Goal: Information Seeking & Learning: Understand process/instructions

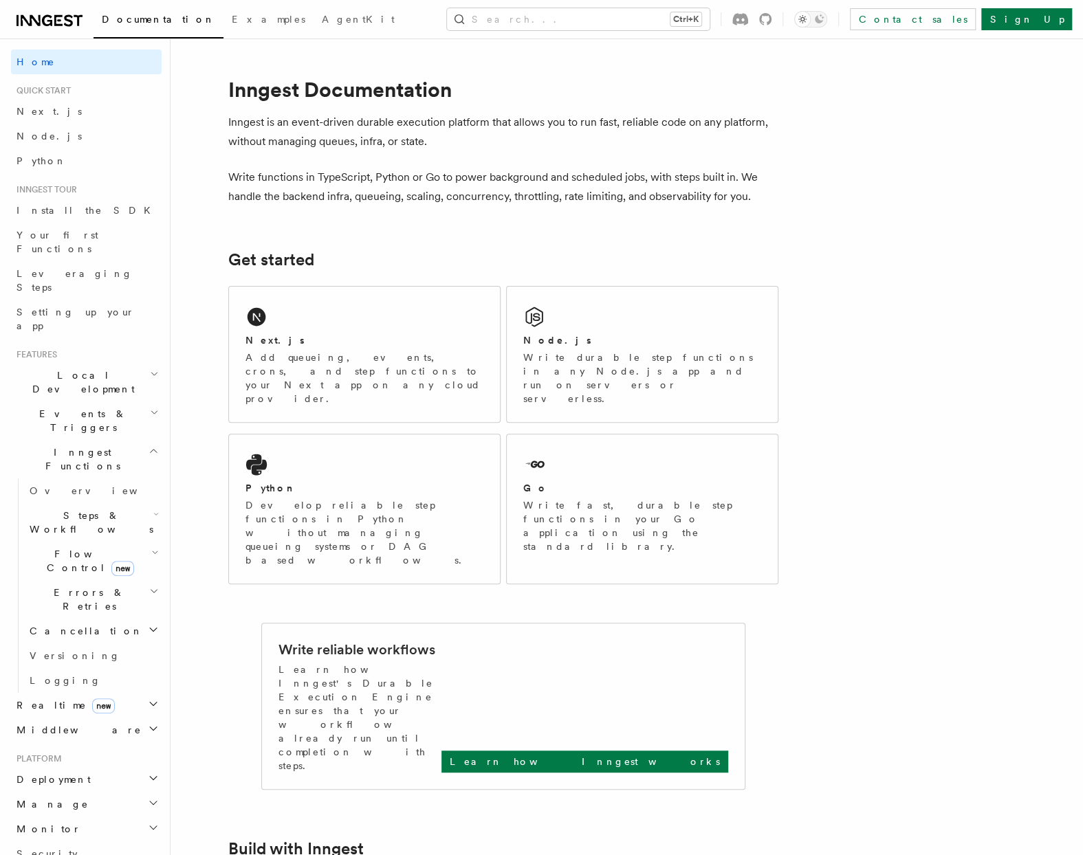
click at [809, 20] on icon "Toggle dark mode" at bounding box center [802, 19] width 14 height 14
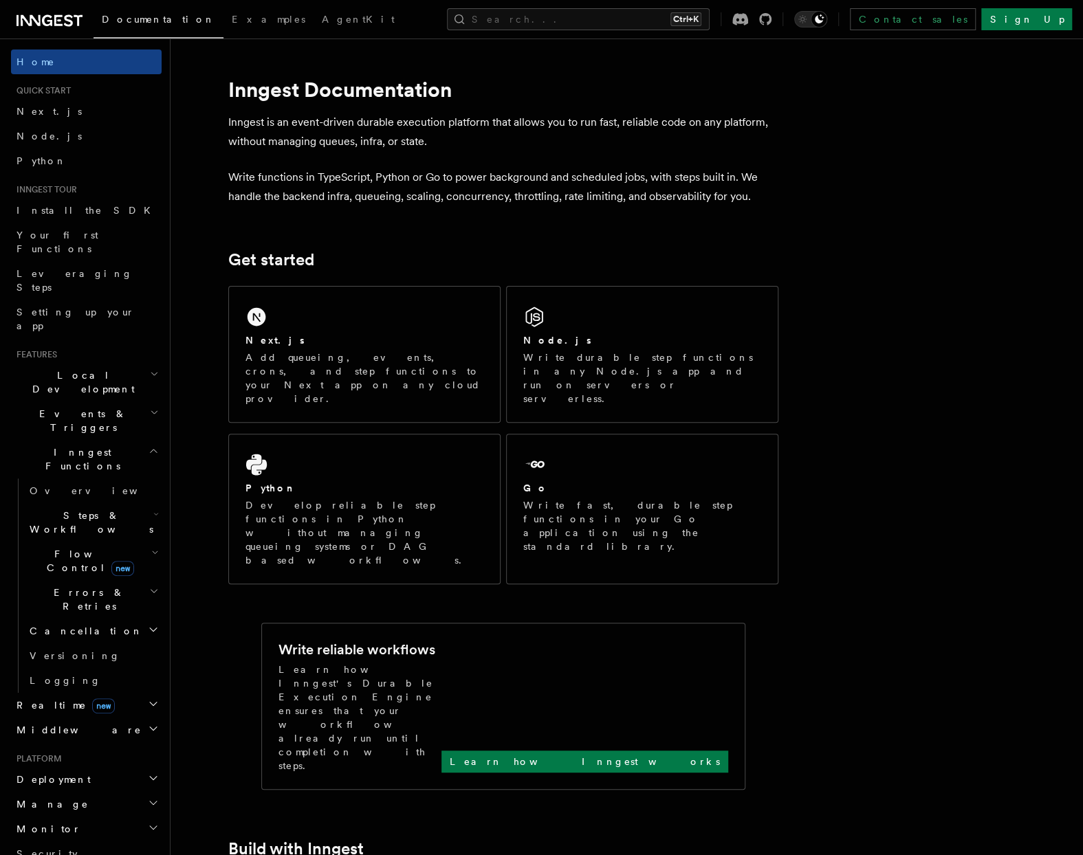
click at [338, 126] on p "Inngest is an event-driven durable execution platform that allows you to run fa…" at bounding box center [503, 132] width 550 height 38
copy p "driven"
click at [338, 145] on p "Inngest is an event-driven durable execution platform that allows you to run fa…" at bounding box center [503, 132] width 550 height 38
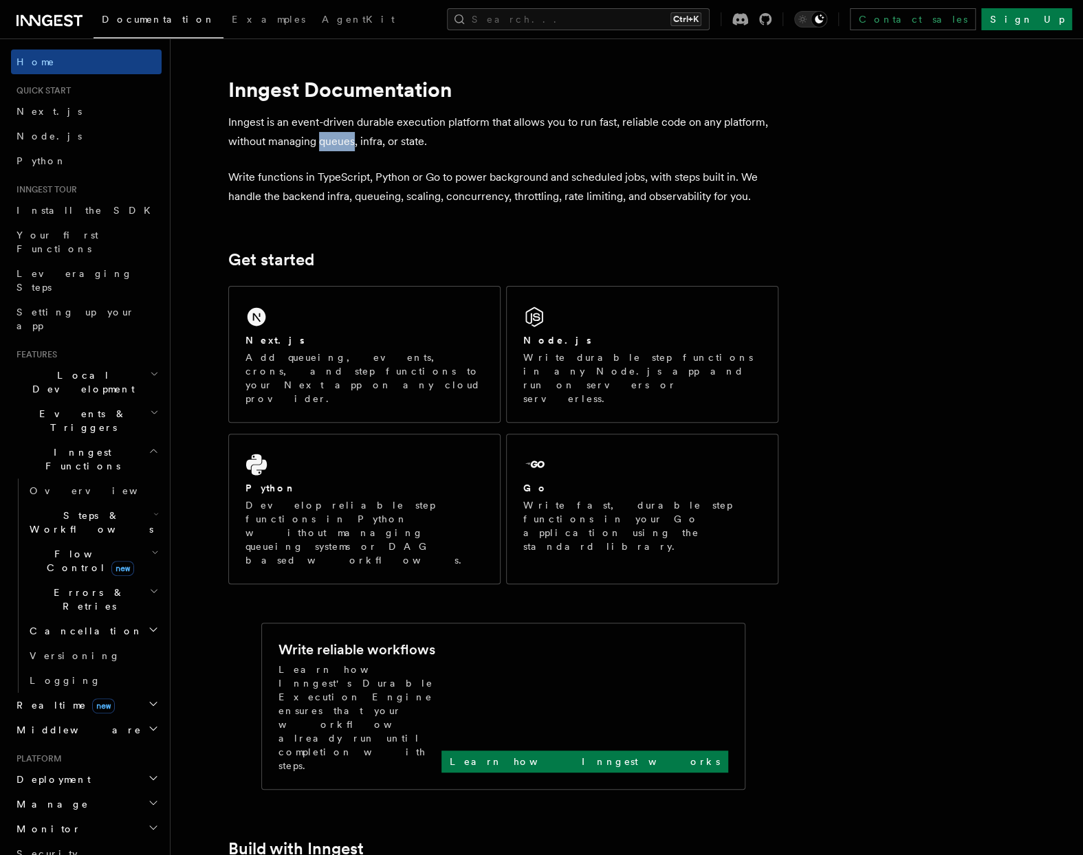
click at [338, 144] on p "Inngest is an event-driven durable execution platform that allows you to run fa…" at bounding box center [503, 132] width 550 height 38
copy p "queues"
click at [375, 144] on p "Inngest is an event-driven durable execution platform that allows you to run fa…" at bounding box center [503, 132] width 550 height 38
copy p "infra"
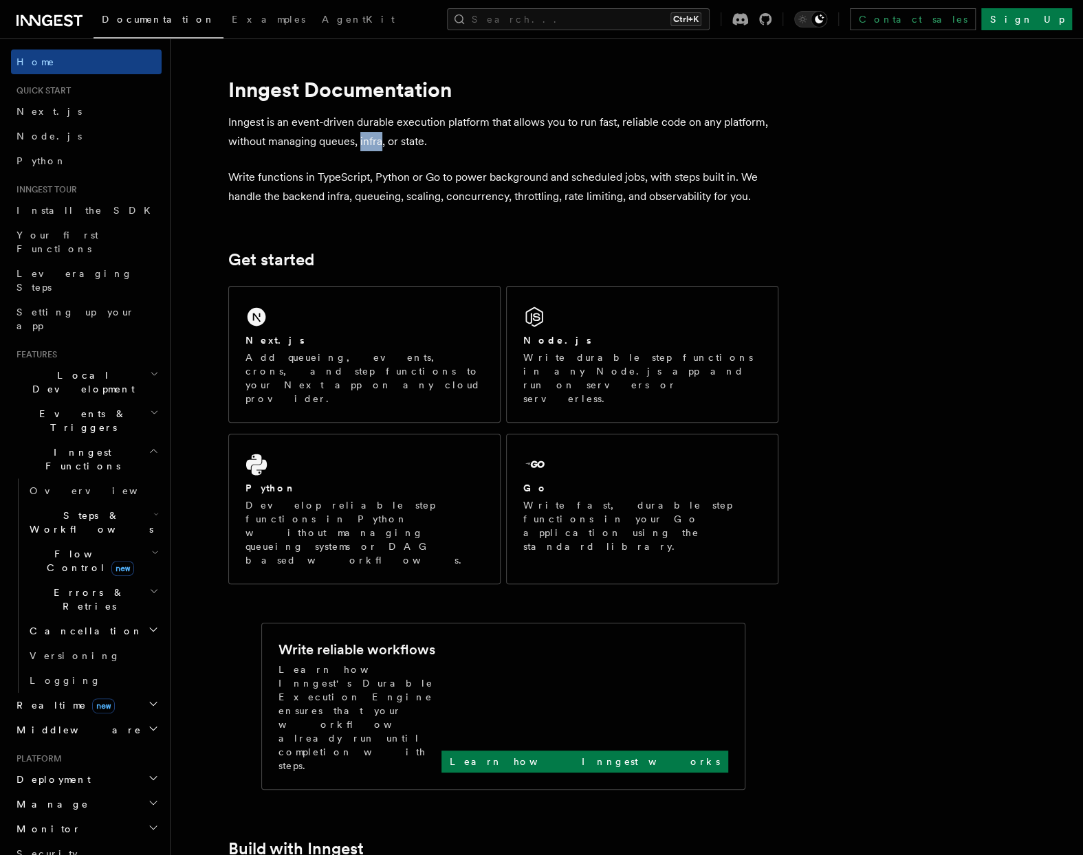
click at [593, 186] on p "Write functions in TypeScript, Python or Go to power background and scheduled j…" at bounding box center [503, 187] width 550 height 38
copy p "scheduled"
click at [368, 196] on p "Write functions in TypeScript, Python or Go to power background and scheduled j…" at bounding box center [503, 187] width 550 height 38
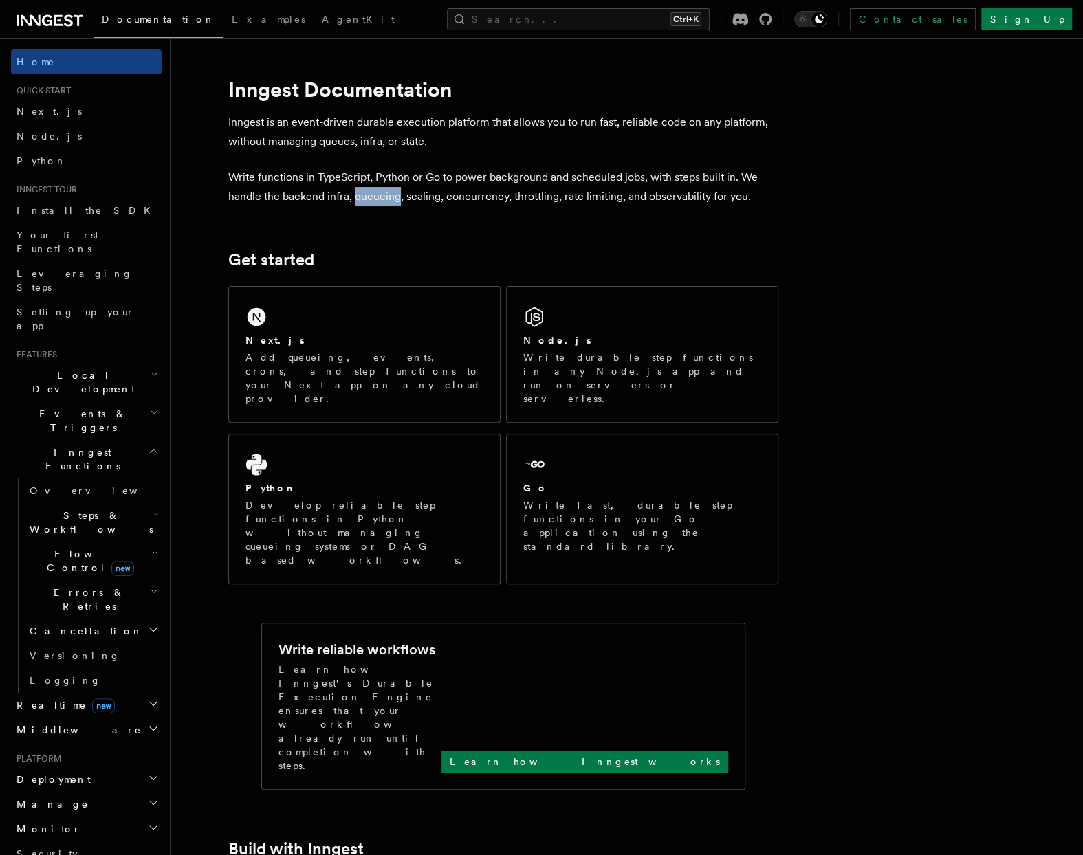
copy p "queueing"
click at [491, 201] on p "Write functions in TypeScript, Python or Go to power background and scheduled j…" at bounding box center [503, 187] width 550 height 38
copy p "concurrency"
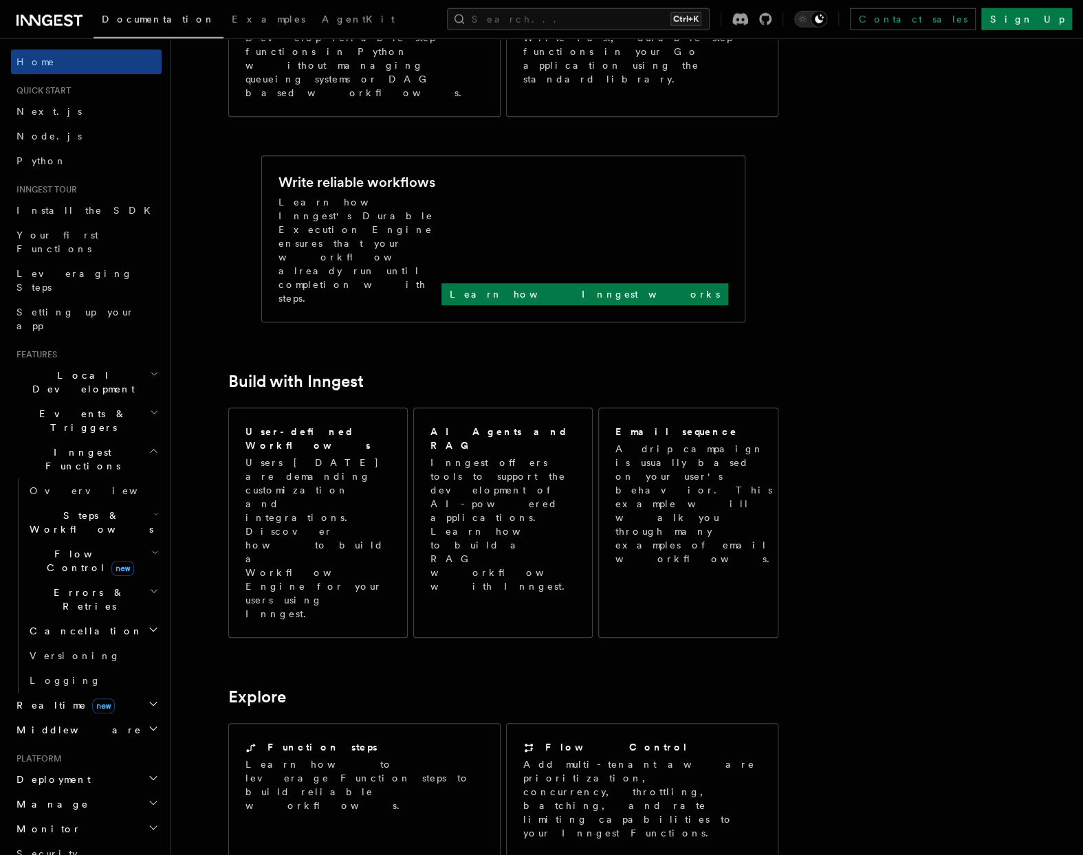
scroll to position [111, 0]
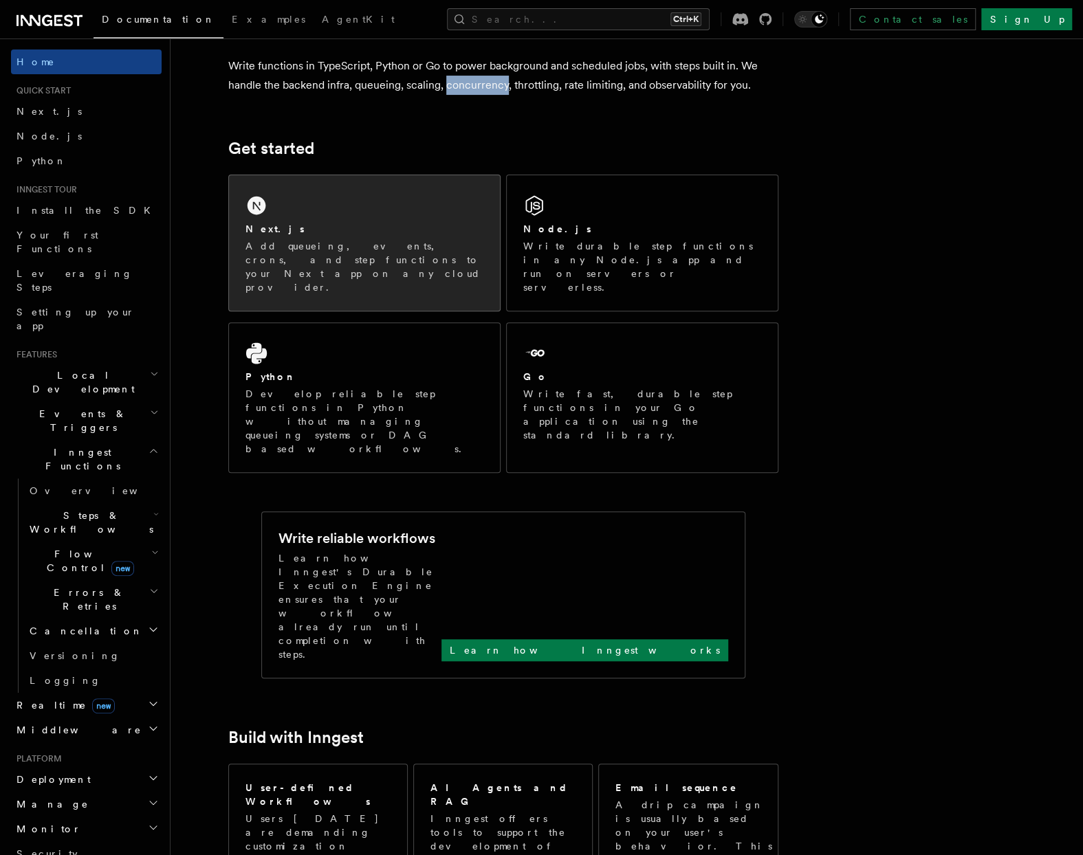
click at [310, 247] on p "Add queueing, events, crons, and step functions to your Next app on any cloud p…" at bounding box center [364, 266] width 238 height 55
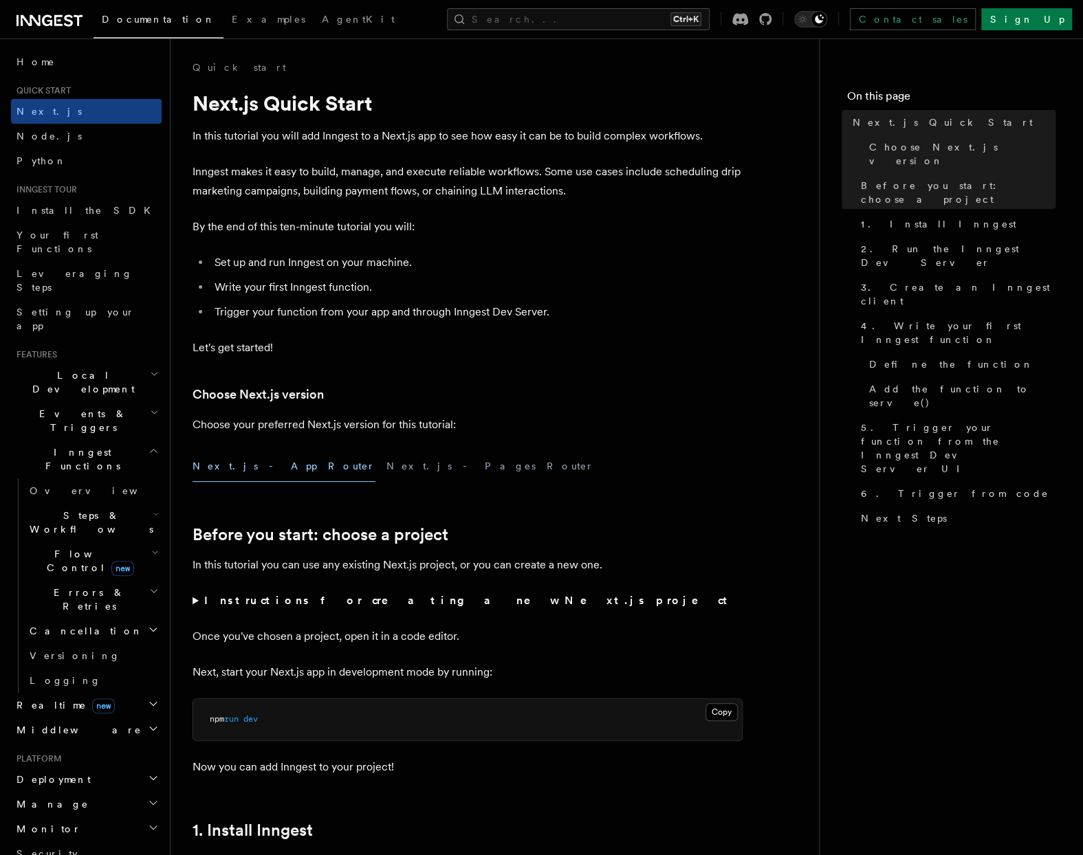
click at [687, 170] on p "Inngest makes it easy to build, manage, and execute reliable workflows. Some us…" at bounding box center [467, 181] width 550 height 38
copy p "scheduling"
click at [727, 173] on p "Inngest makes it easy to build, manage, and execute reliable workflows. Some us…" at bounding box center [467, 181] width 550 height 38
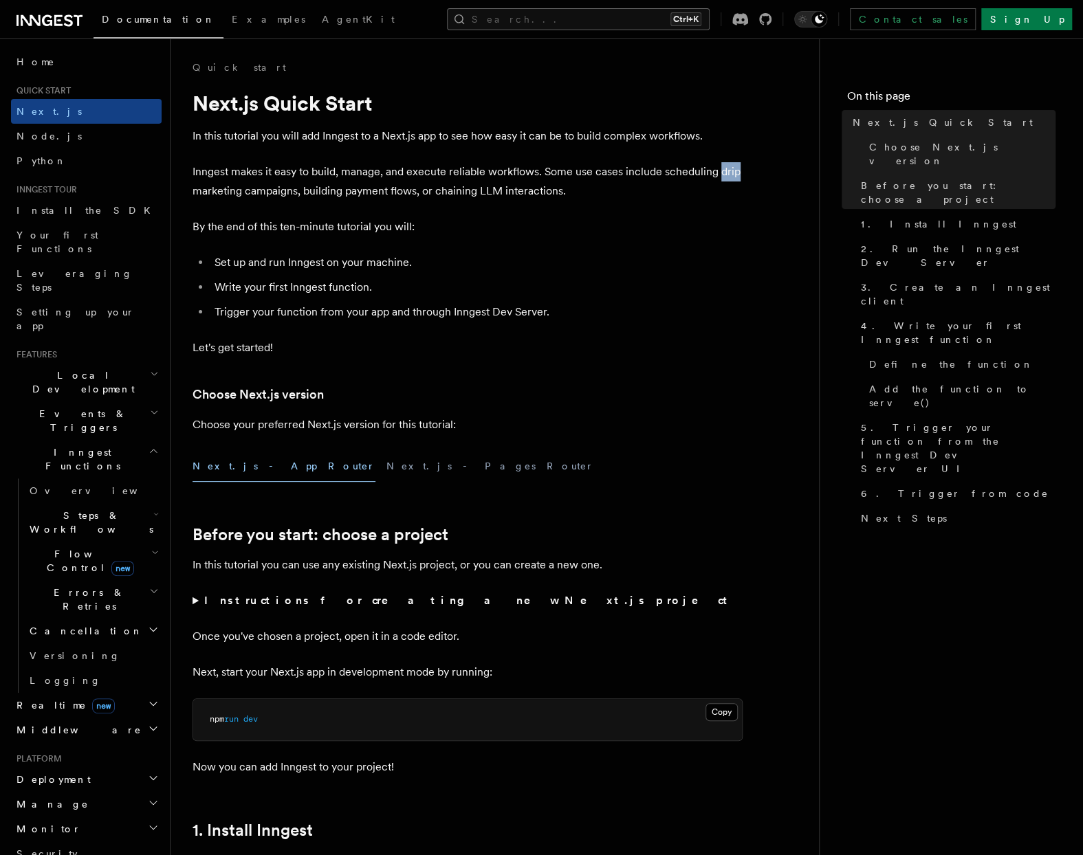
copy p "drip"
drag, startPoint x: 376, startPoint y: 104, endPoint x: 174, endPoint y: 104, distance: 202.1
copy h1 "Next.js Quick Start"
click at [707, 430] on p "Choose your preferred Next.js version for this tutorial:" at bounding box center [467, 424] width 550 height 19
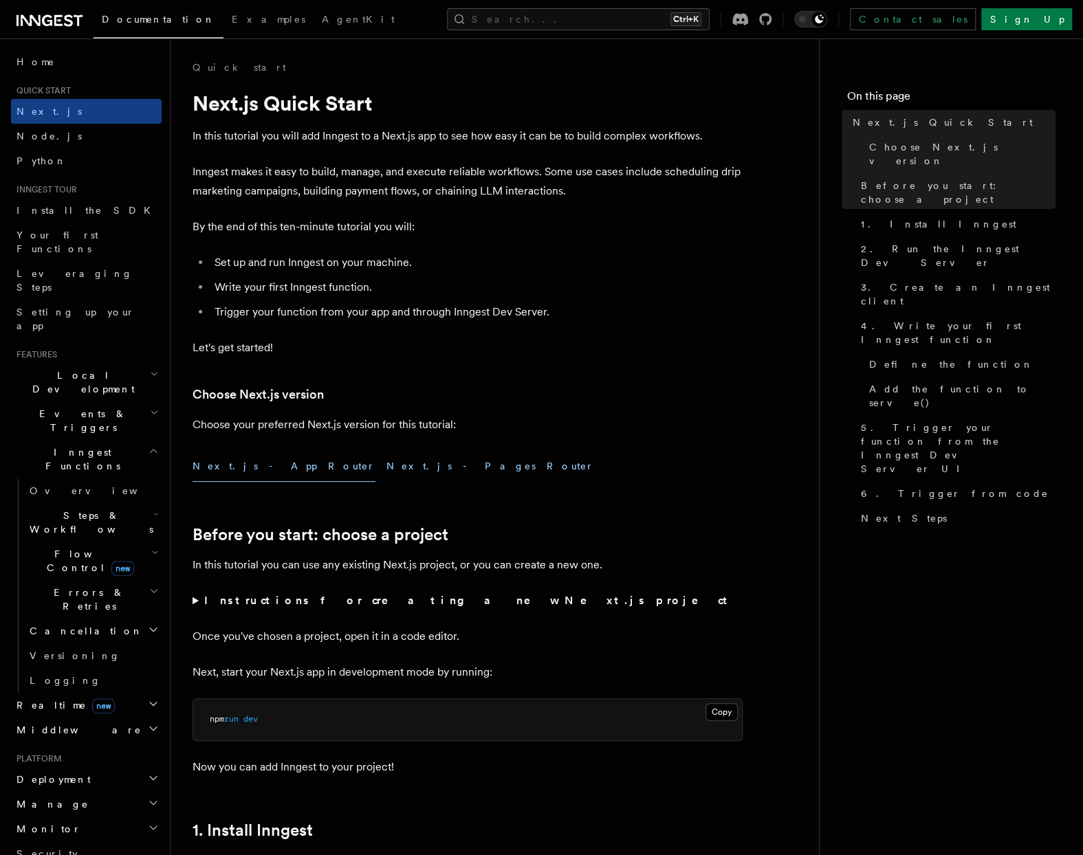
click at [386, 470] on button "Next.js - Pages Router" at bounding box center [490, 466] width 208 height 31
click at [232, 468] on button "Next.js - App Router" at bounding box center [283, 466] width 183 height 31
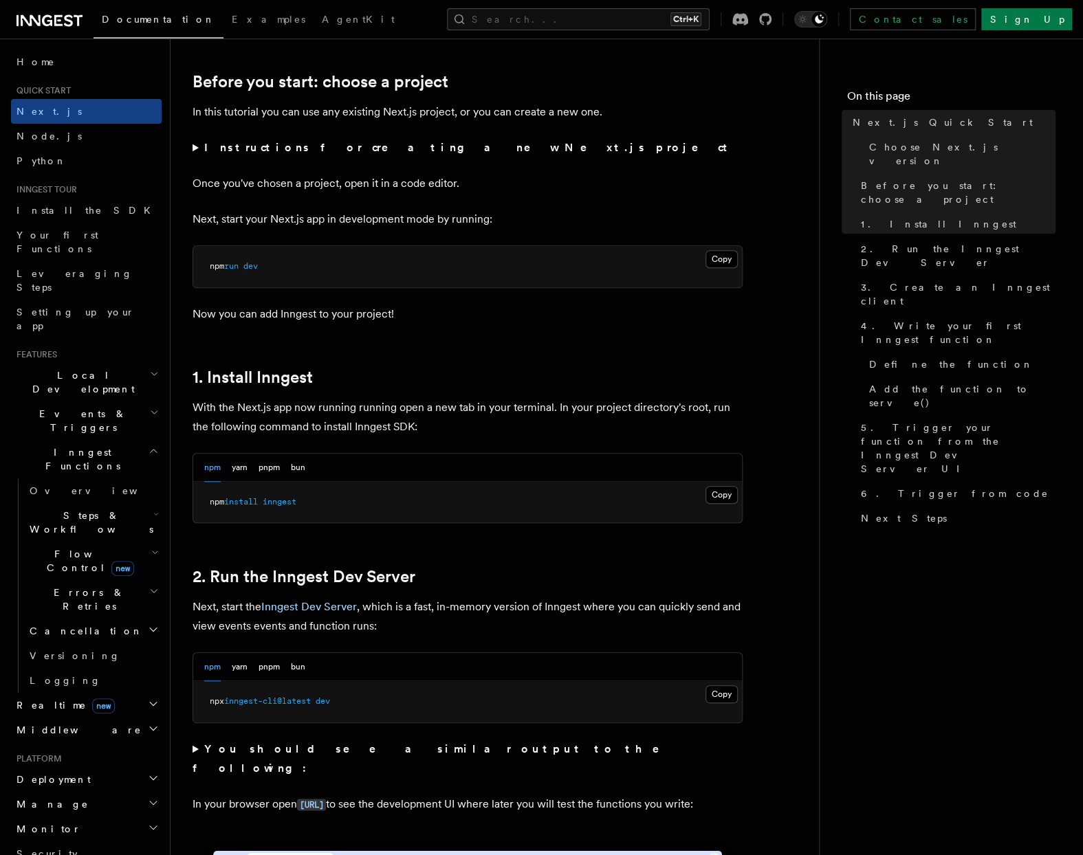
scroll to position [500, 0]
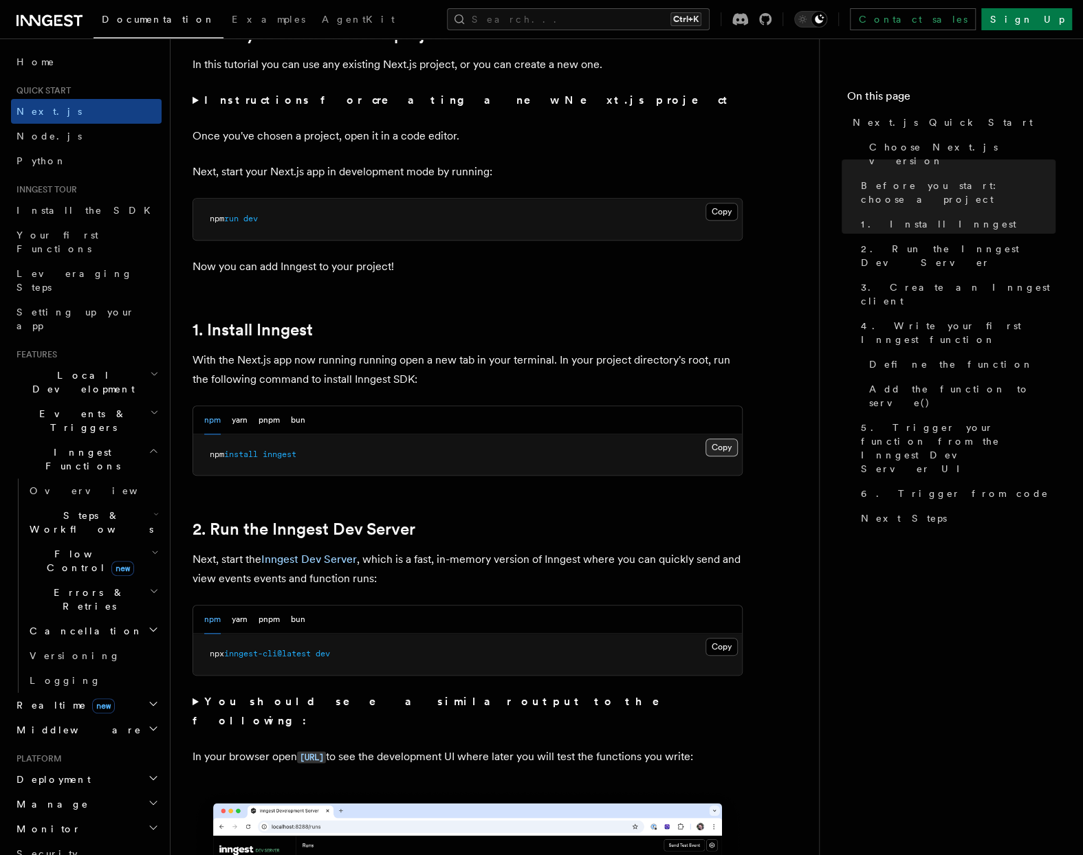
click at [713, 445] on button "Copy Copied" at bounding box center [721, 448] width 32 height 18
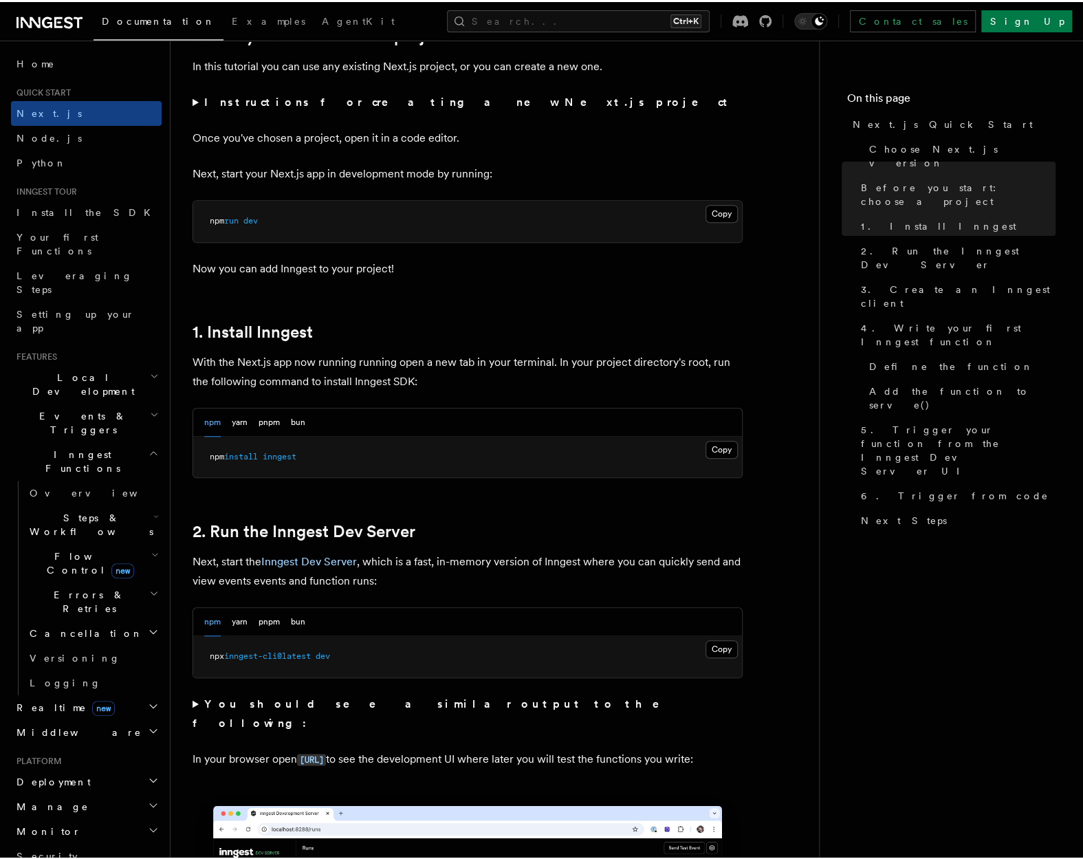
scroll to position [715, 0]
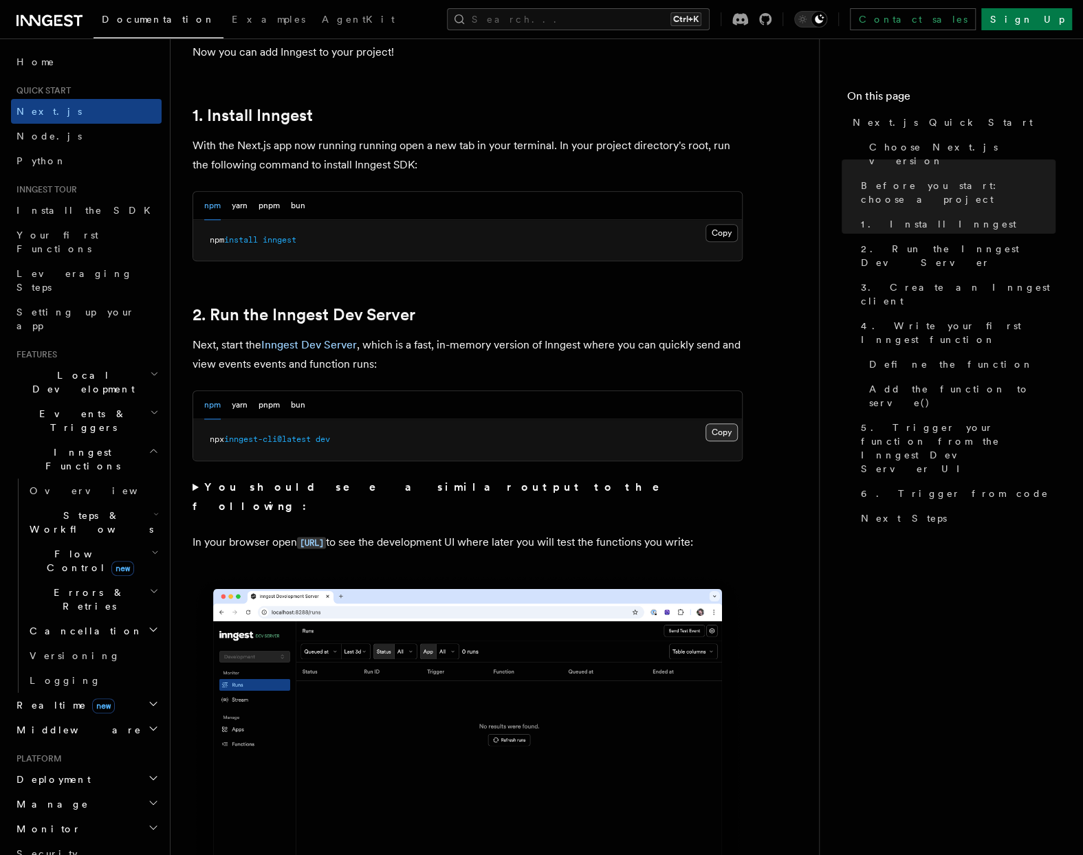
click at [719, 432] on button "Copy Copied" at bounding box center [721, 432] width 32 height 18
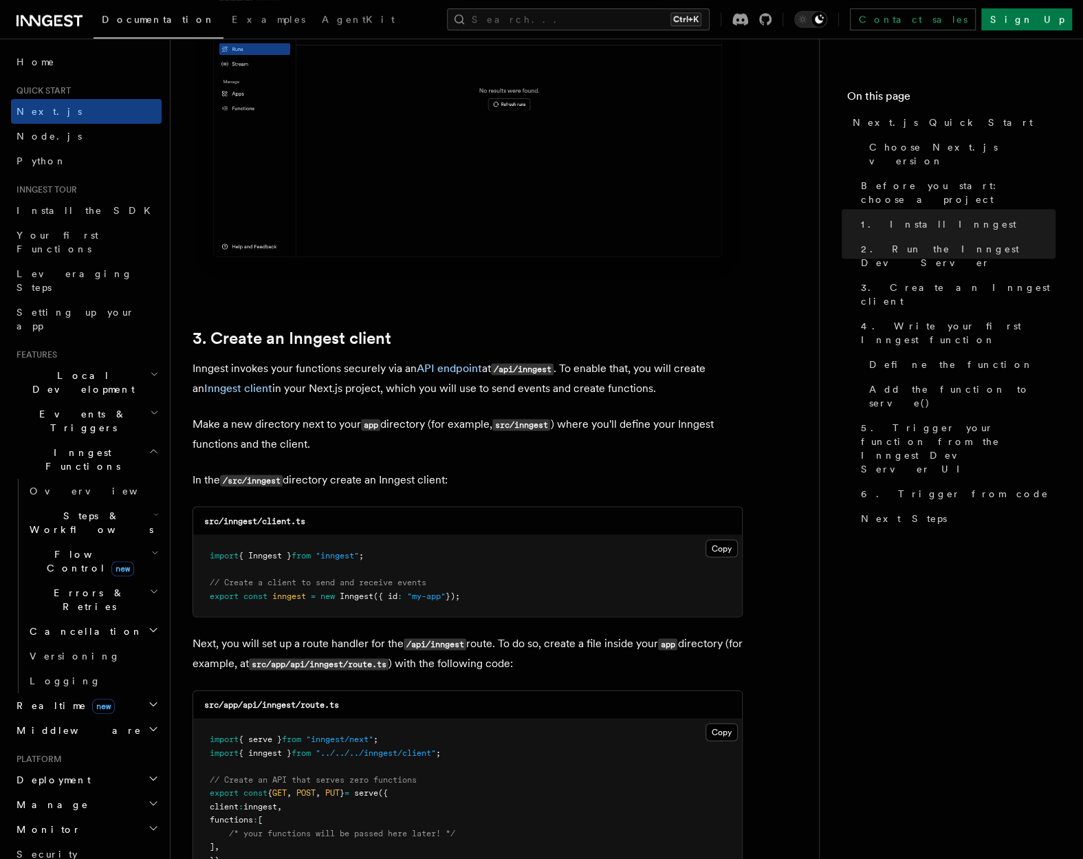
scroll to position [1358, 0]
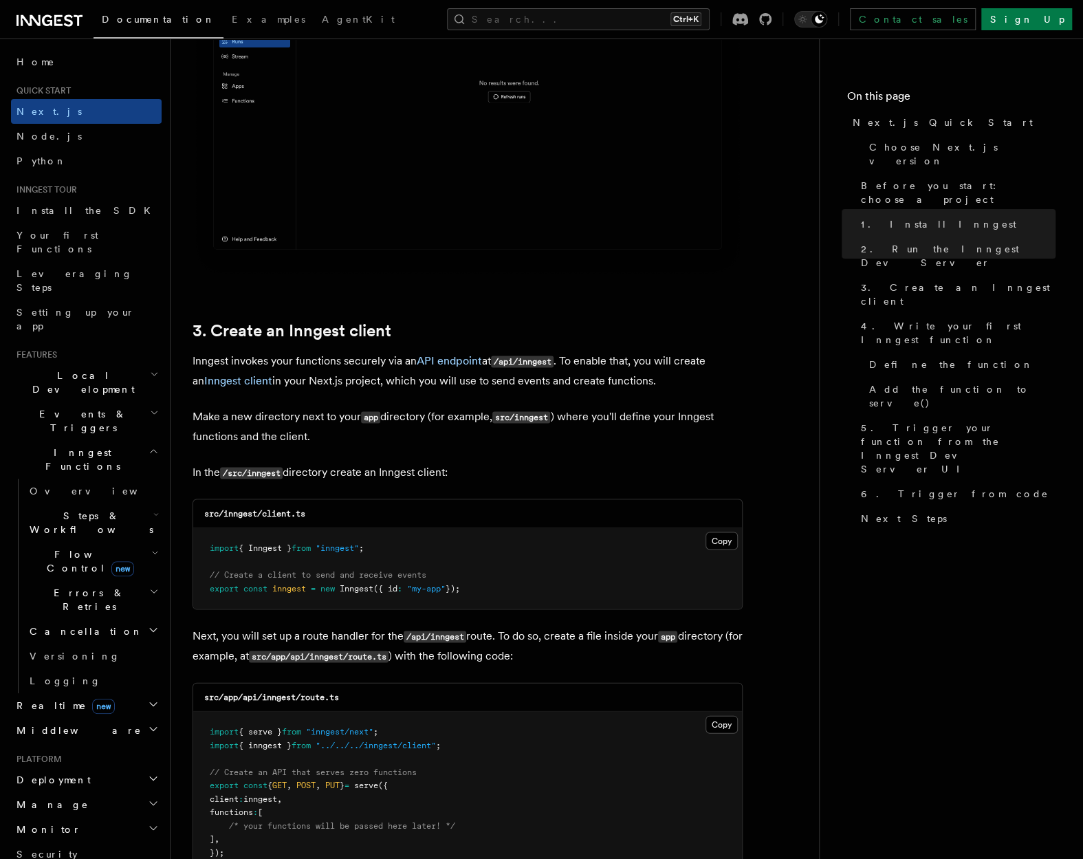
click at [366, 366] on p "Inngest invokes your functions securely via an API endpoint at /api/inngest . T…" at bounding box center [467, 370] width 550 height 39
copy p "securely"
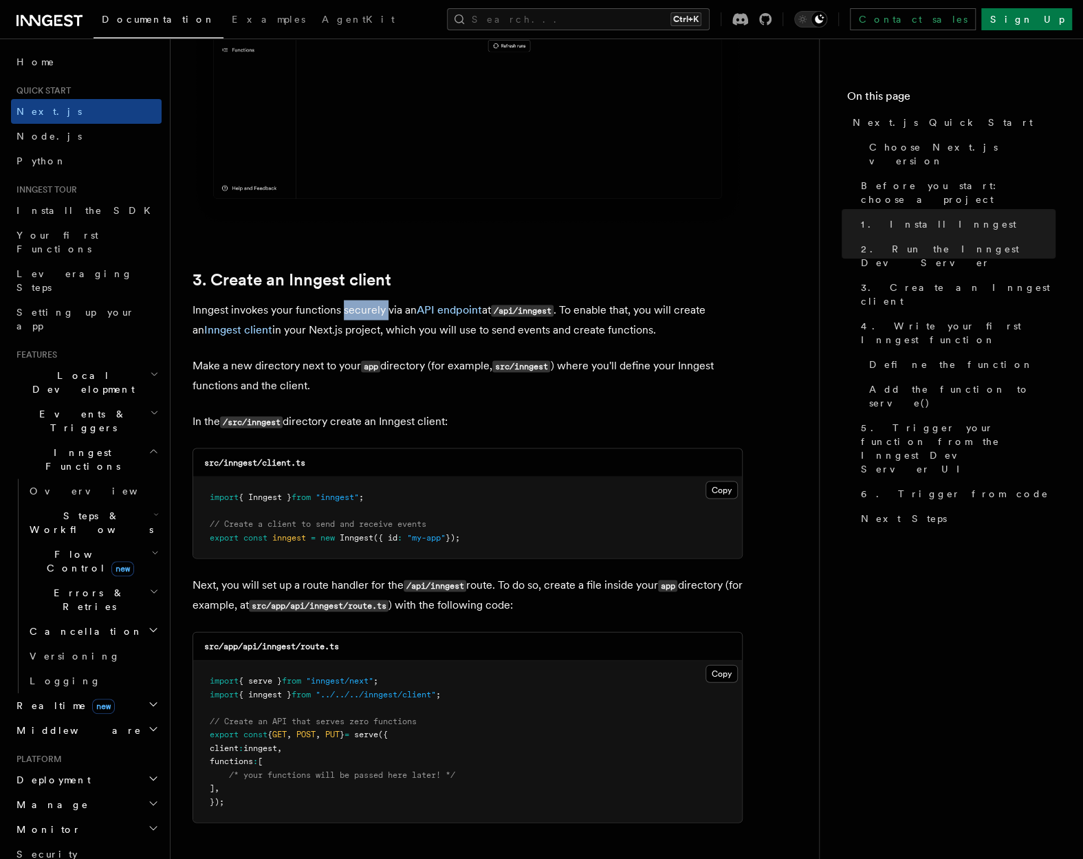
scroll to position [1430, 0]
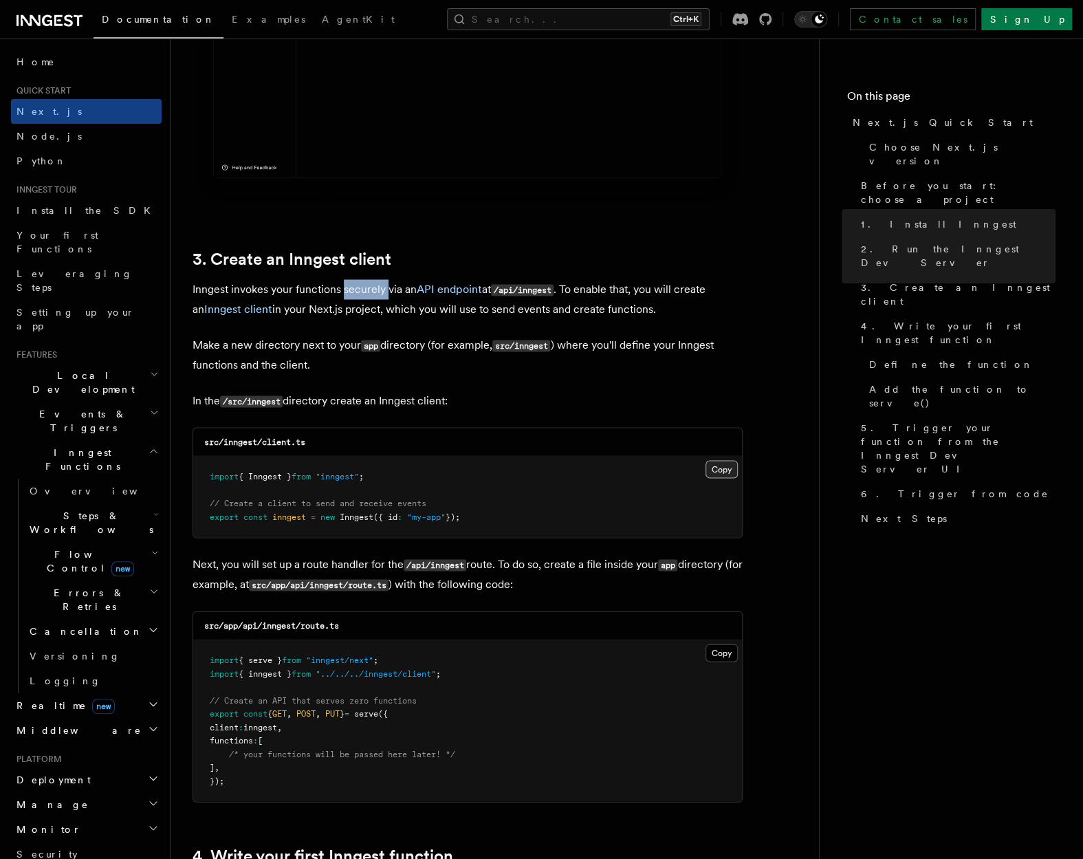
click at [724, 472] on button "Copy Copied" at bounding box center [721, 469] width 32 height 18
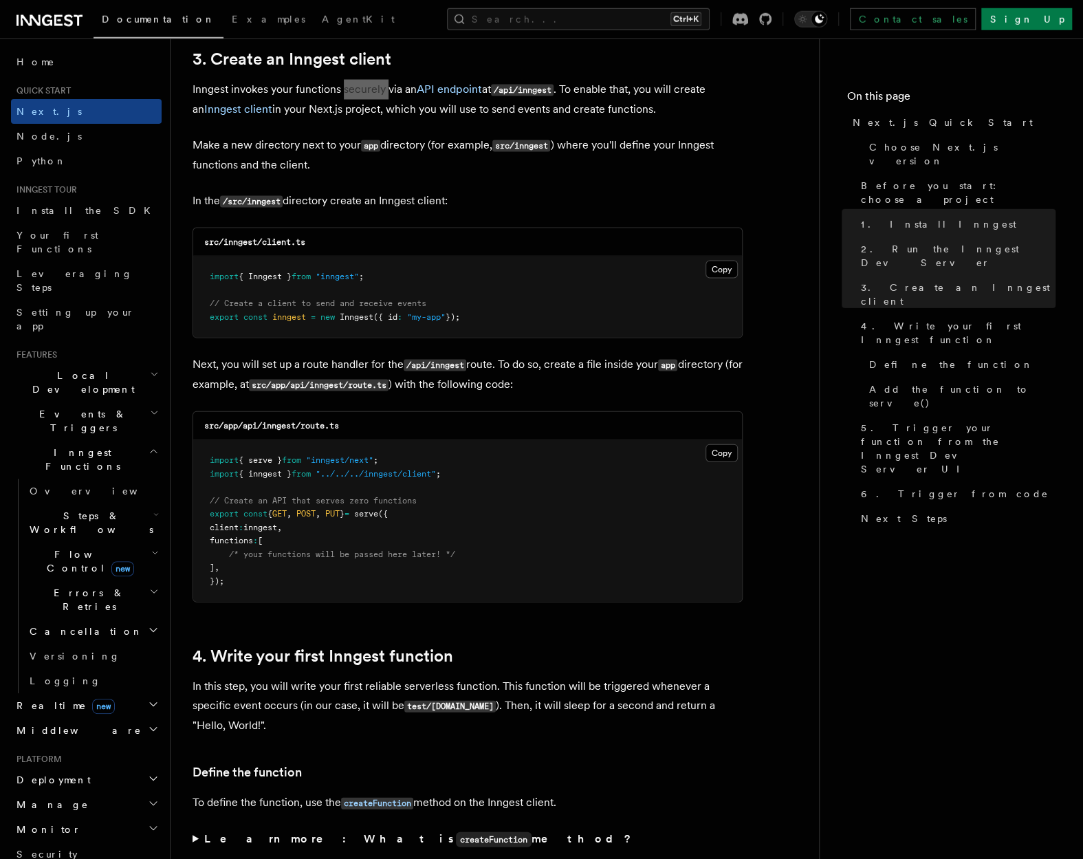
scroll to position [1644, 0]
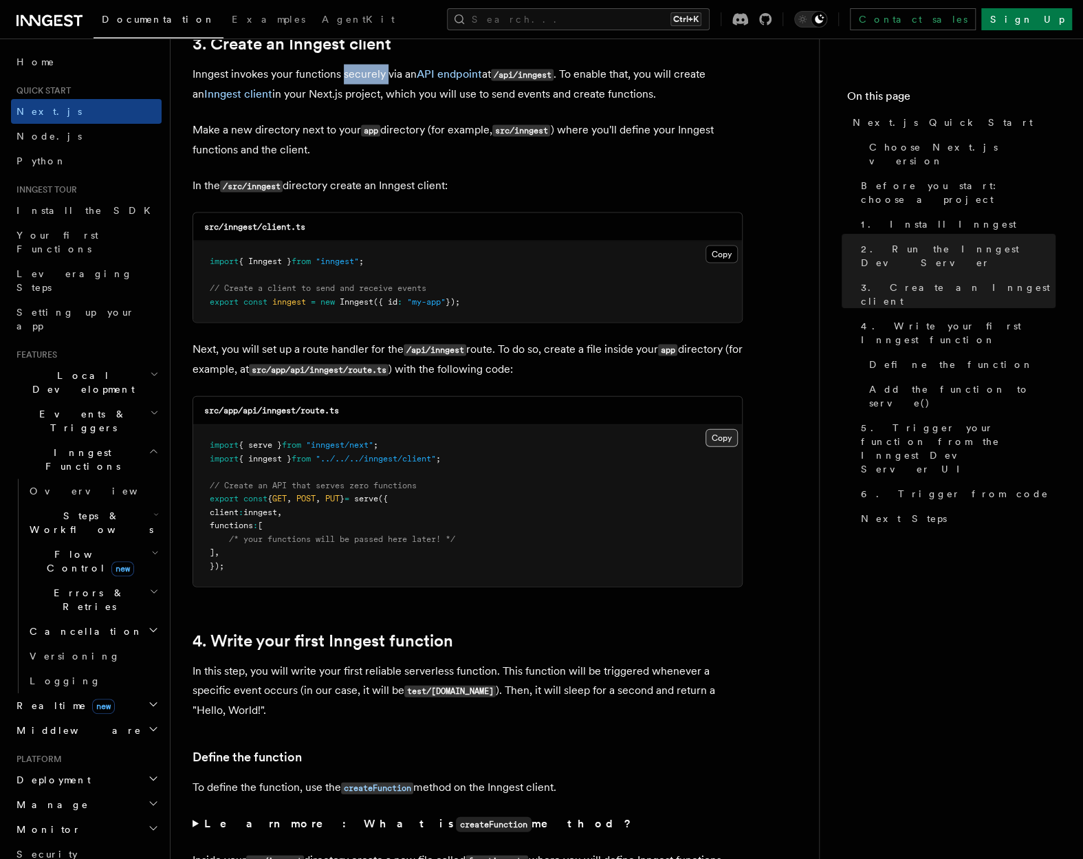
click at [720, 438] on button "Copy Copied" at bounding box center [721, 438] width 32 height 18
click at [459, 317] on pre "import { Inngest } from "inngest" ; // Create a client to send and receive even…" at bounding box center [467, 281] width 549 height 81
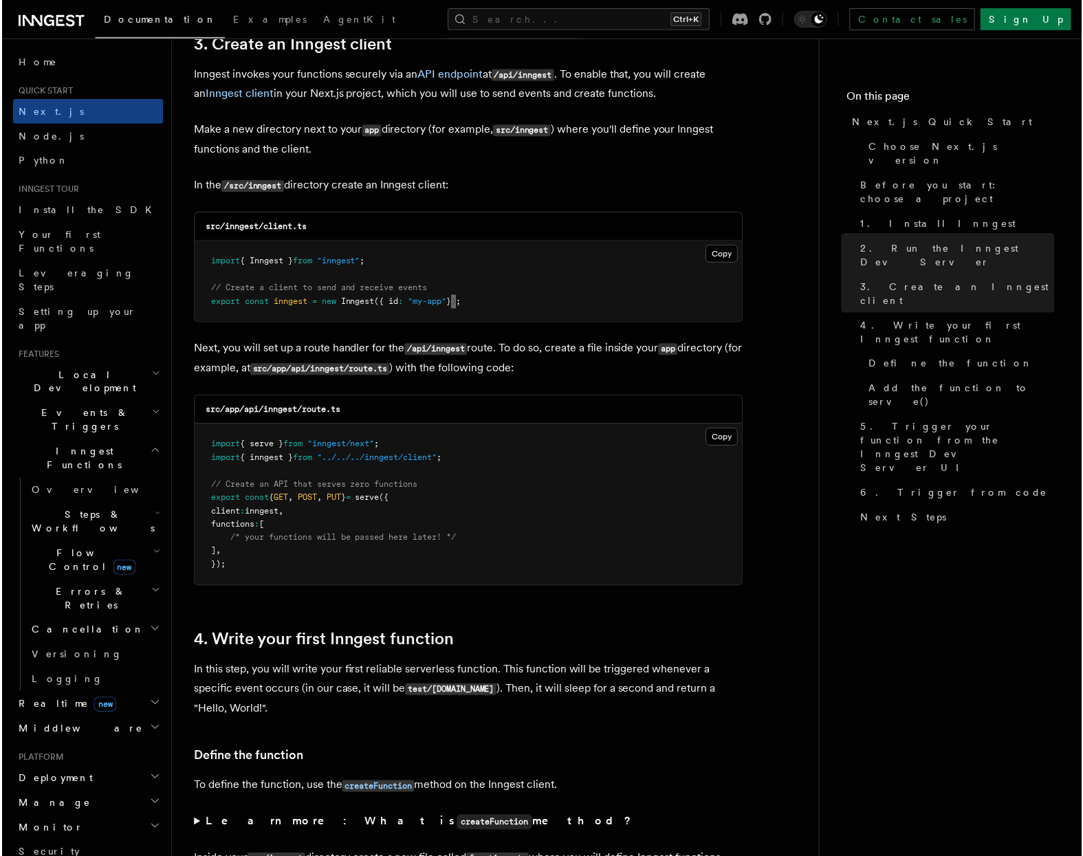
scroll to position [2145, 0]
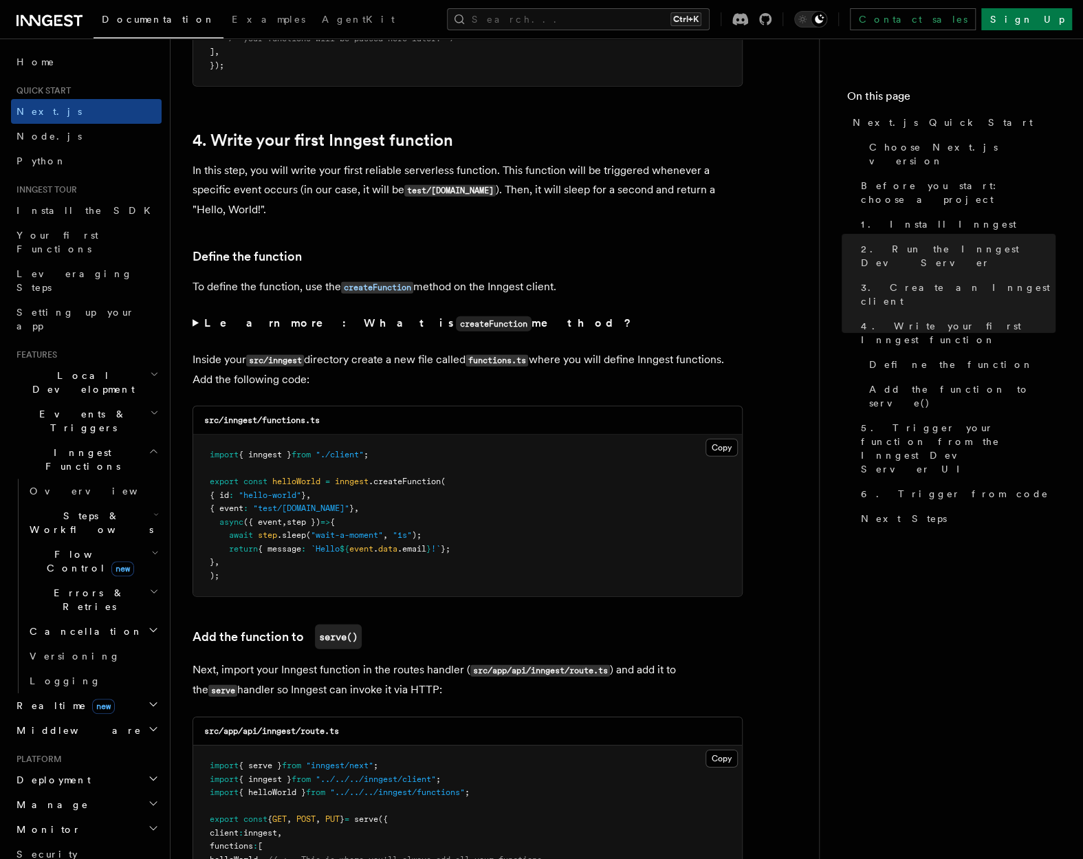
click at [626, 178] on p "In this step, you will write your first reliable serverless function. This func…" at bounding box center [467, 190] width 550 height 58
copy p "triggered"
click at [672, 168] on p "In this step, you will write your first reliable serverless function. This func…" at bounding box center [467, 190] width 550 height 58
click at [672, 167] on p "In this step, you will write your first reliable serverless function. This func…" at bounding box center [467, 190] width 550 height 58
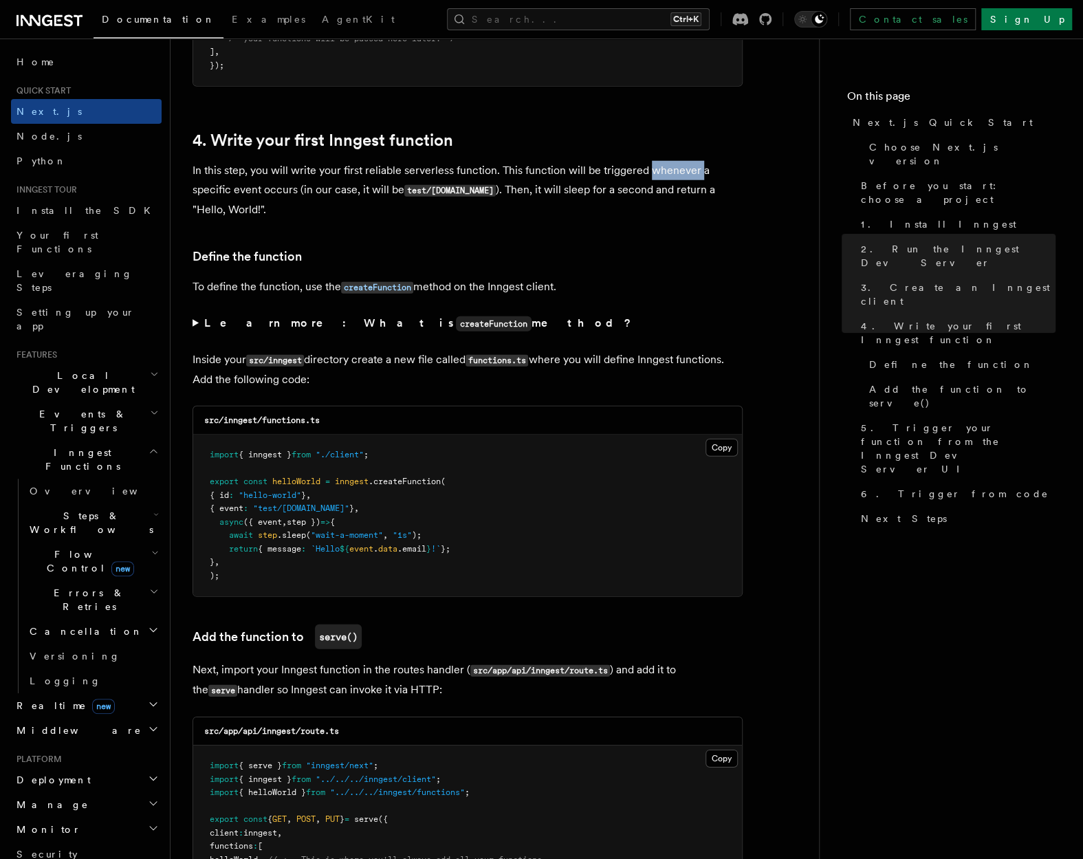
copy p "whenever"
click at [274, 189] on p "In this step, you will write your first reliable serverless function. This func…" at bounding box center [467, 190] width 550 height 58
click at [274, 190] on p "In this step, you will write your first reliable serverless function. This func…" at bounding box center [467, 190] width 550 height 58
copy p "occurs"
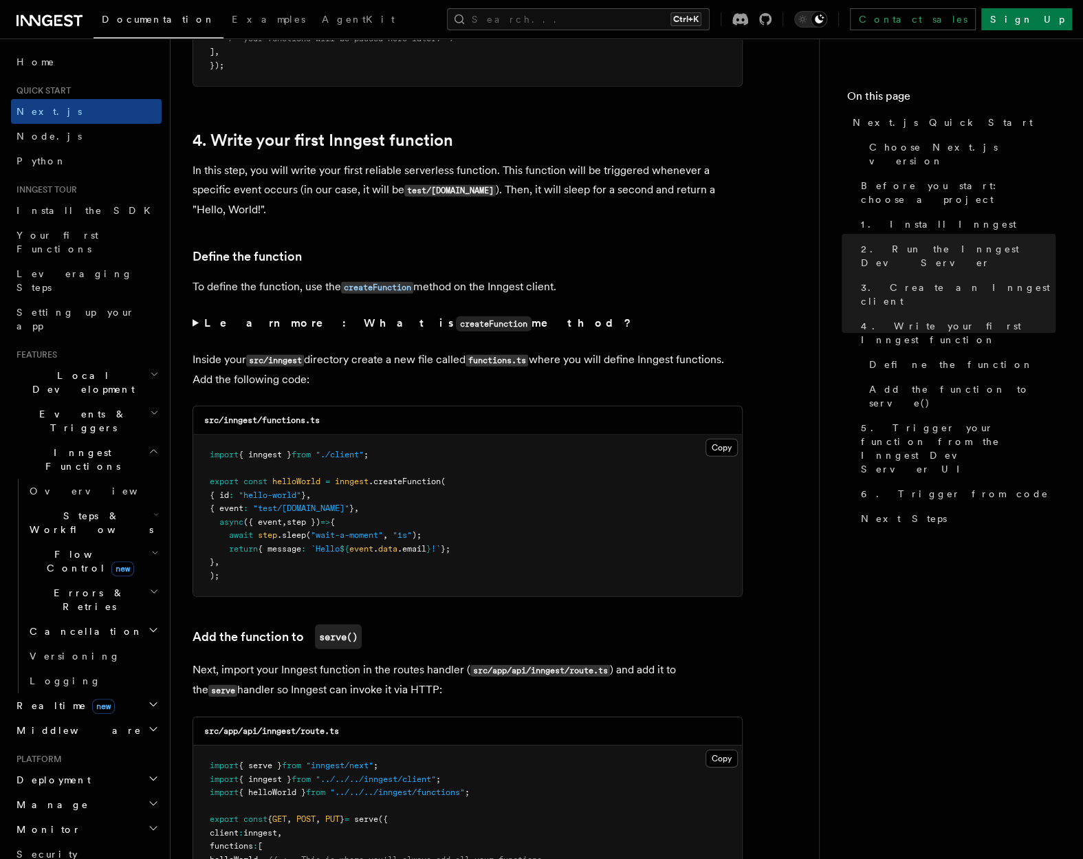
click at [285, 423] on code "src/inngest/functions.ts" at bounding box center [261, 420] width 115 height 10
copy code "functions"
click at [723, 450] on button "Copy Copied" at bounding box center [721, 448] width 32 height 18
